Goal: Navigation & Orientation: Understand site structure

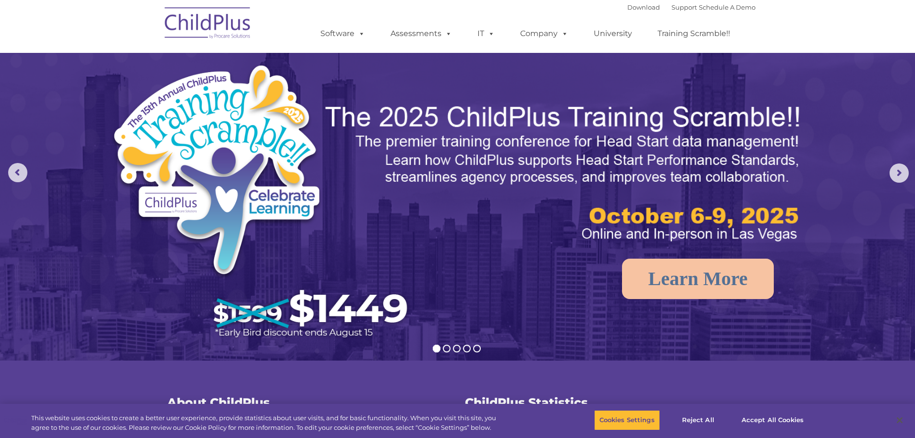
click at [174, 21] on img at bounding box center [208, 24] width 96 height 48
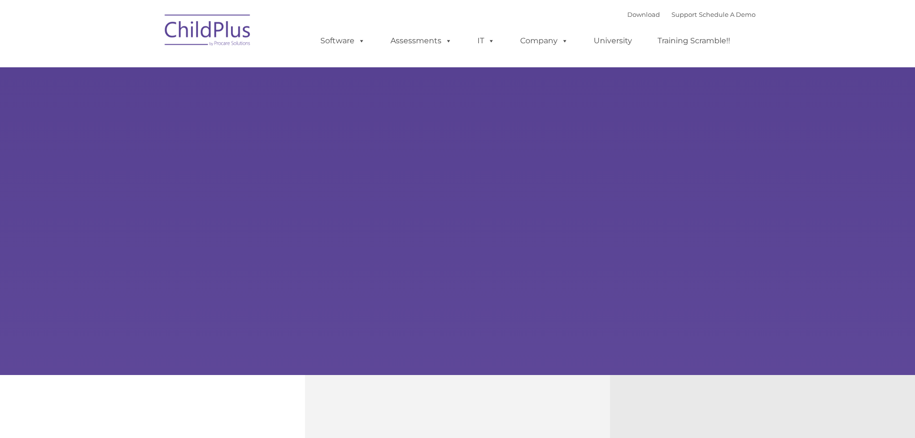
type input ""
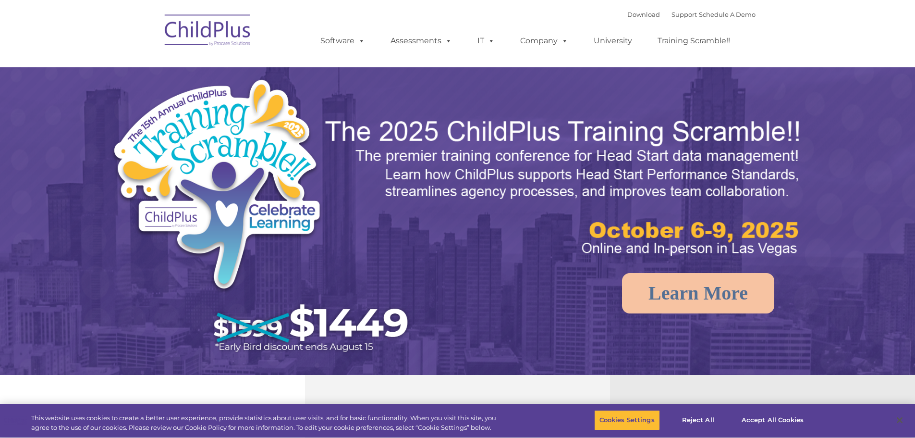
select select "MEDIUM"
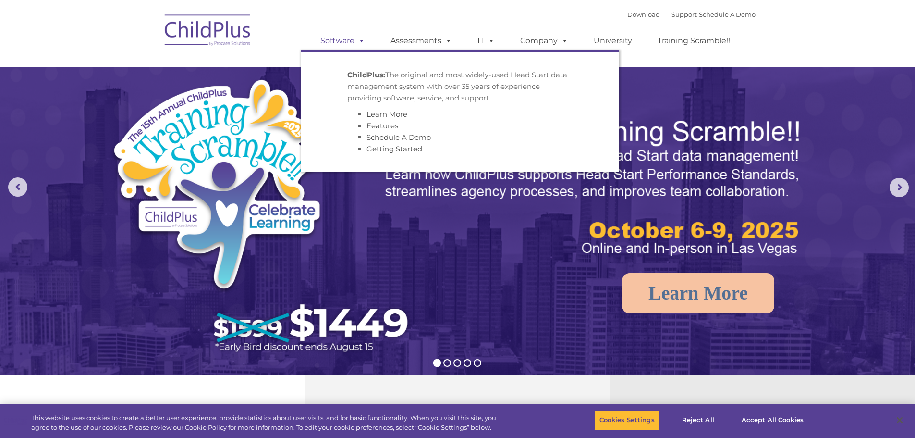
click at [346, 39] on link "Software" at bounding box center [343, 40] width 64 height 19
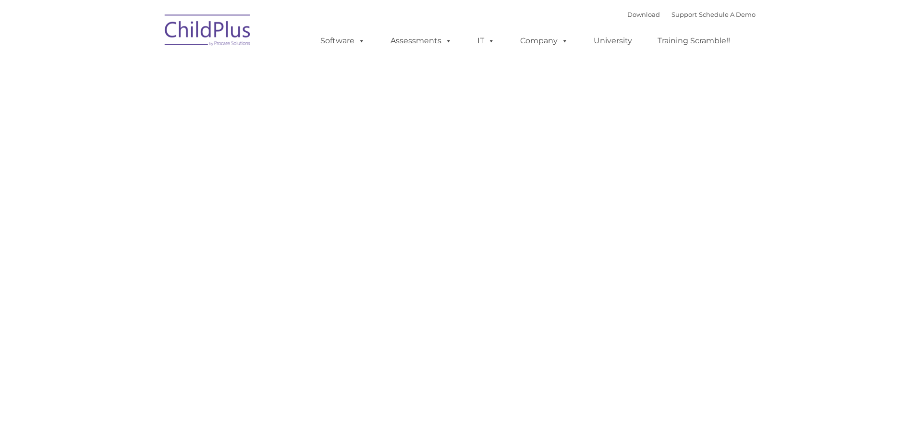
type input ""
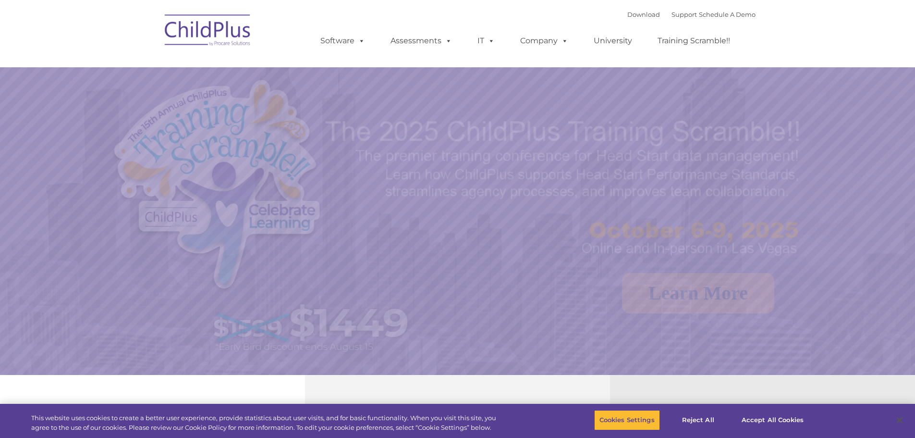
select select "MEDIUM"
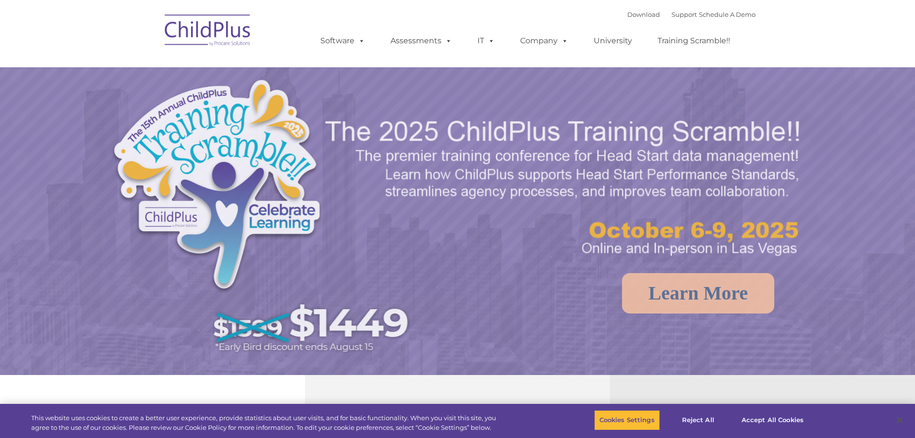
select select "MEDIUM"
